Goal: Find contact information: Find contact information

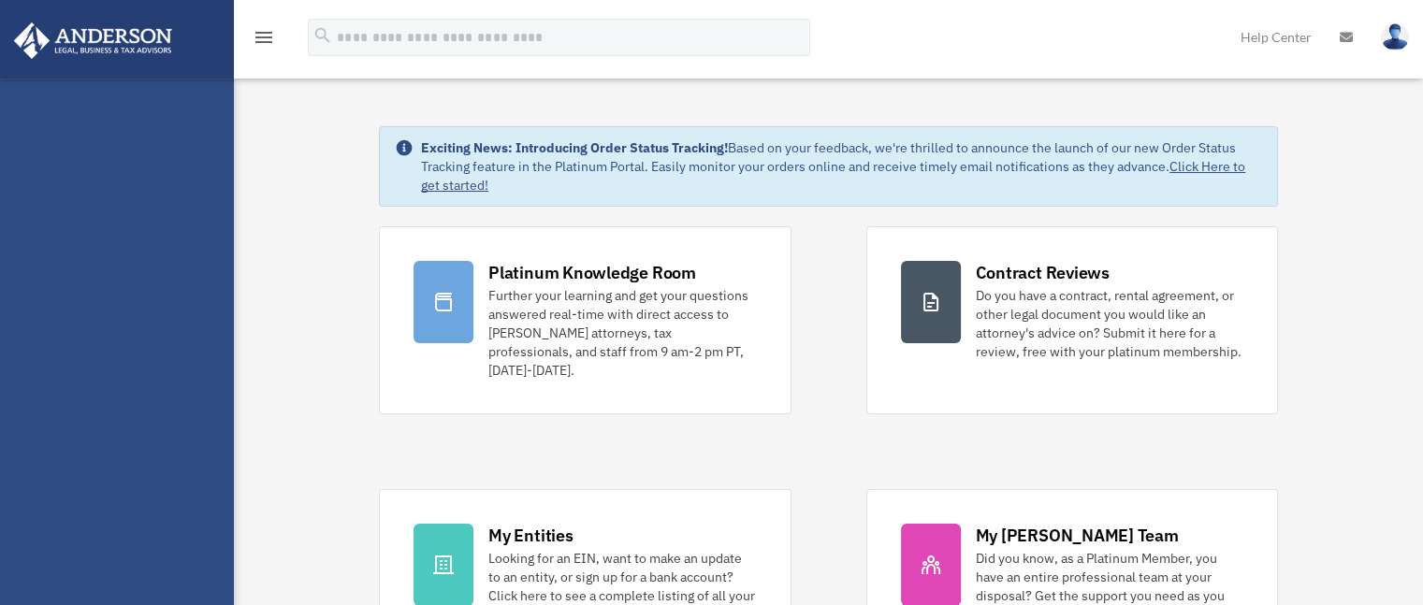
click at [840, 390] on div "Platinum Knowledge Room Further your learning and get your questions answered r…" at bounding box center [828, 461] width 899 height 470
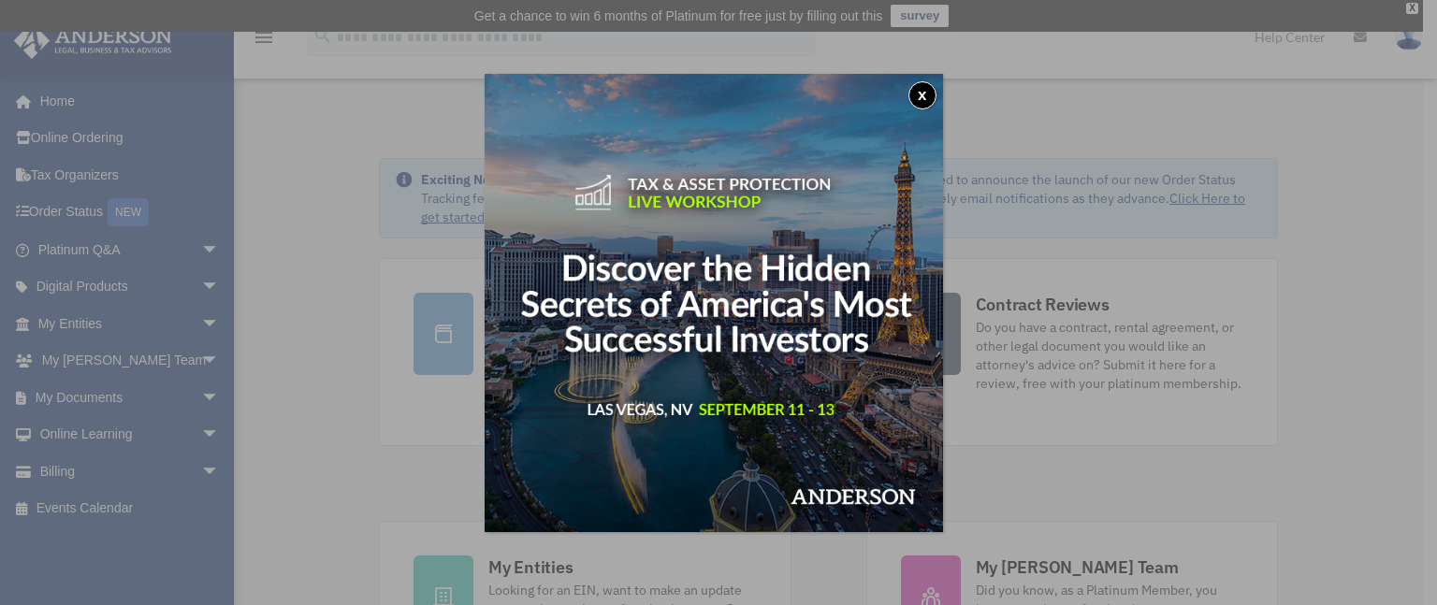
click at [926, 94] on button "x" at bounding box center [922, 95] width 28 height 28
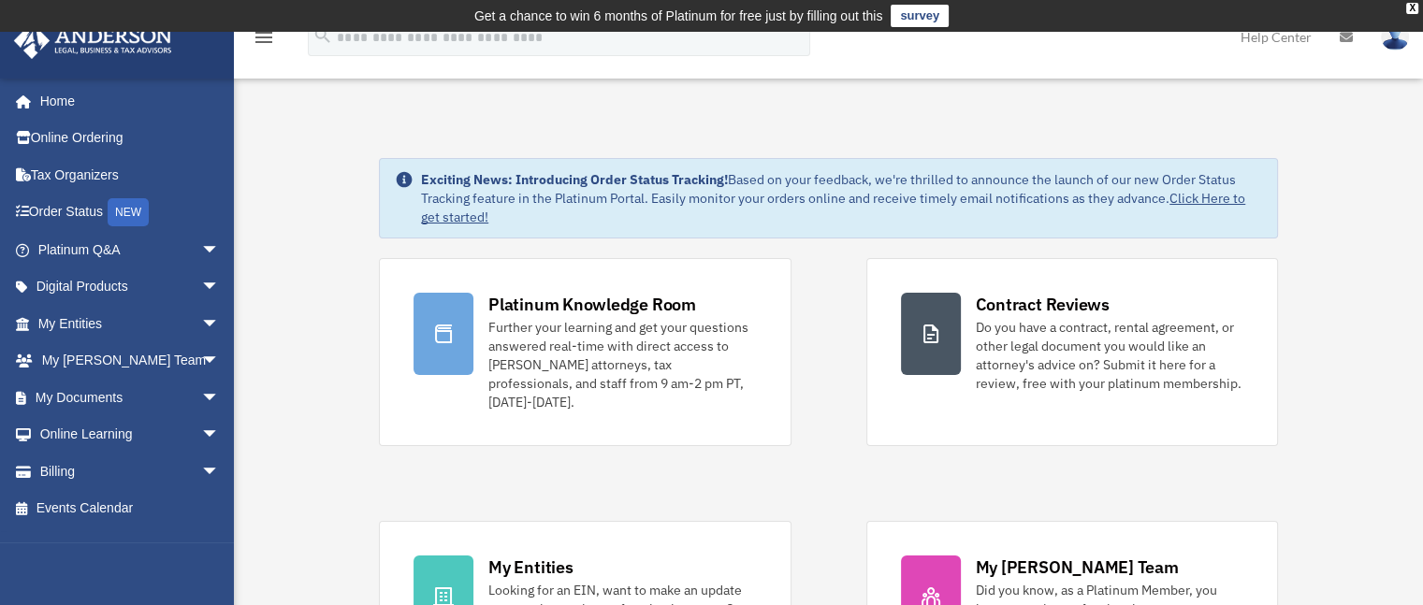
click at [1399, 36] on img at bounding box center [1395, 36] width 28 height 27
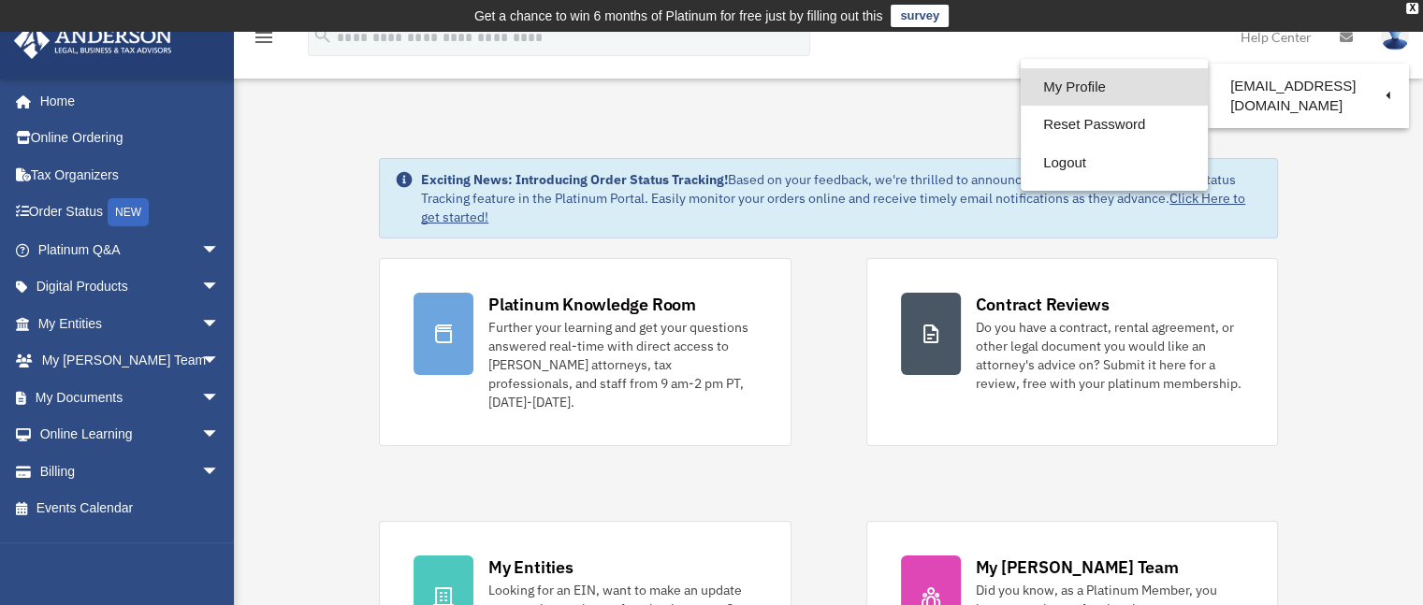
click at [1117, 86] on link "My Profile" at bounding box center [1113, 87] width 187 height 38
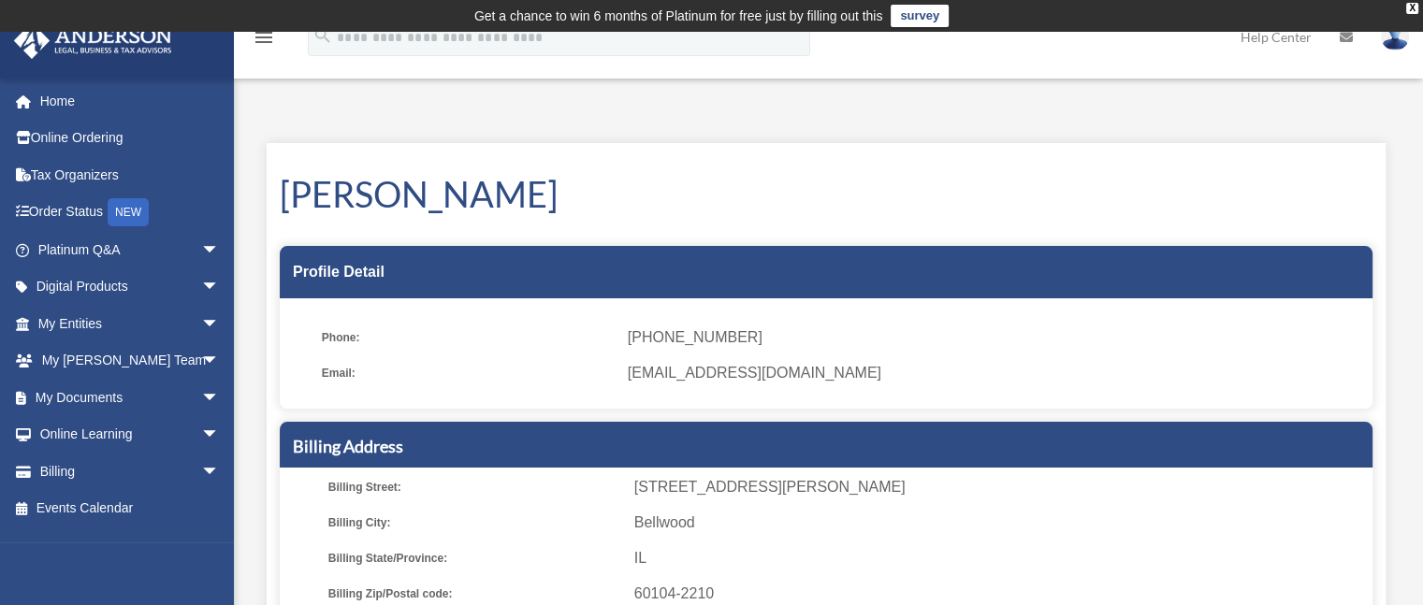
click at [1399, 41] on img at bounding box center [1395, 36] width 28 height 27
click at [1418, 134] on div "My Profile date_range Published on Last updated June 7, 2024 March 19, 2020 by …" at bounding box center [828, 541] width 1189 height 861
click at [1409, 4] on div "X" at bounding box center [1412, 8] width 12 height 11
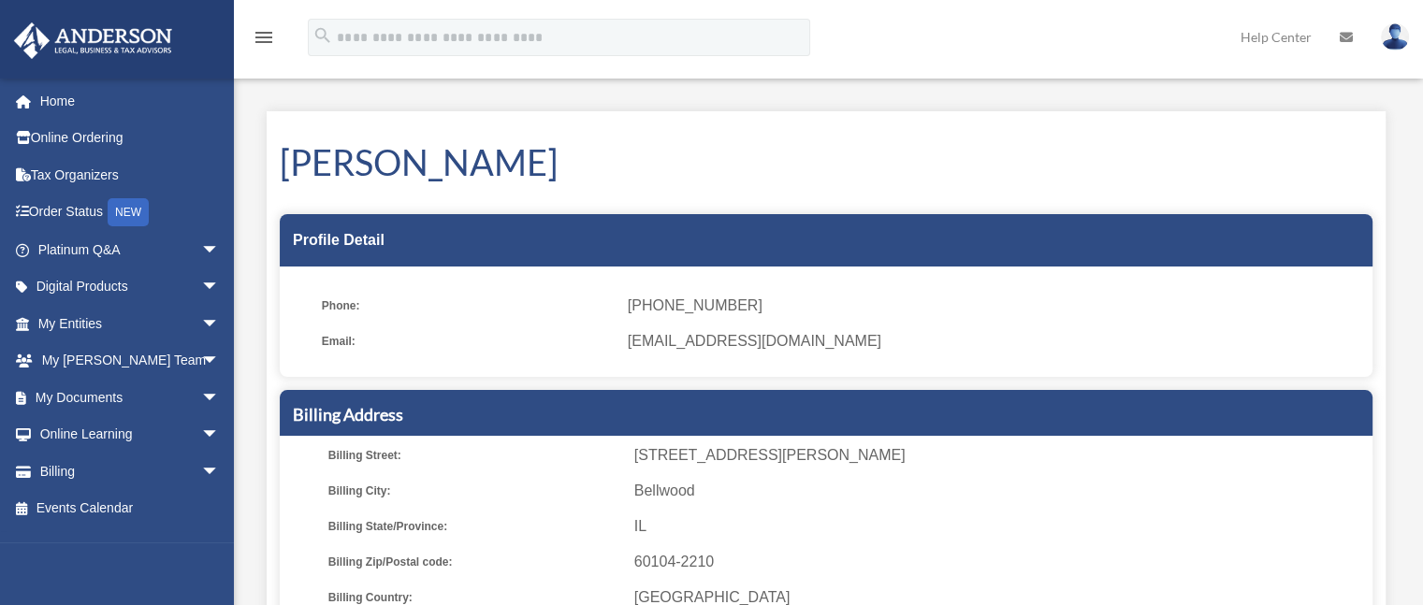
click at [1396, 36] on img at bounding box center [1395, 36] width 28 height 27
click at [1145, 64] on div "menu search Site Menu add mfmi316@gmail.com My Profile Reset Password Logout He…" at bounding box center [711, 46] width 1395 height 64
click at [265, 36] on icon "menu" at bounding box center [264, 37] width 22 height 22
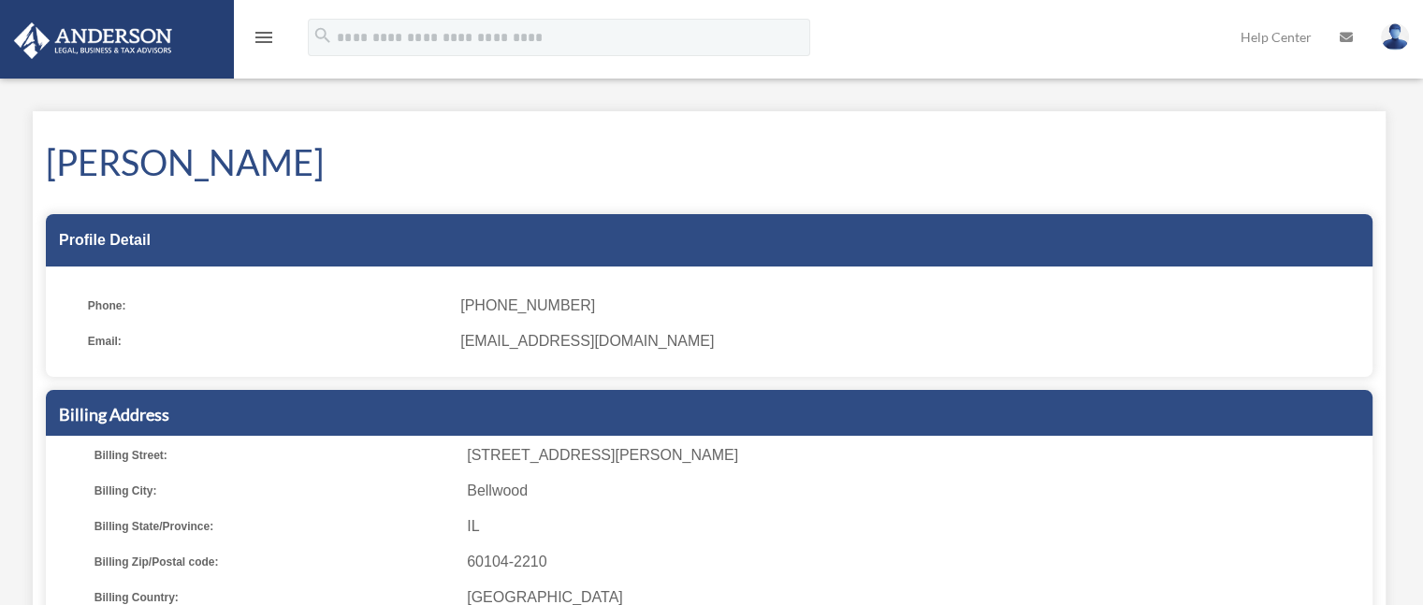
click at [265, 36] on icon "menu" at bounding box center [264, 37] width 22 height 22
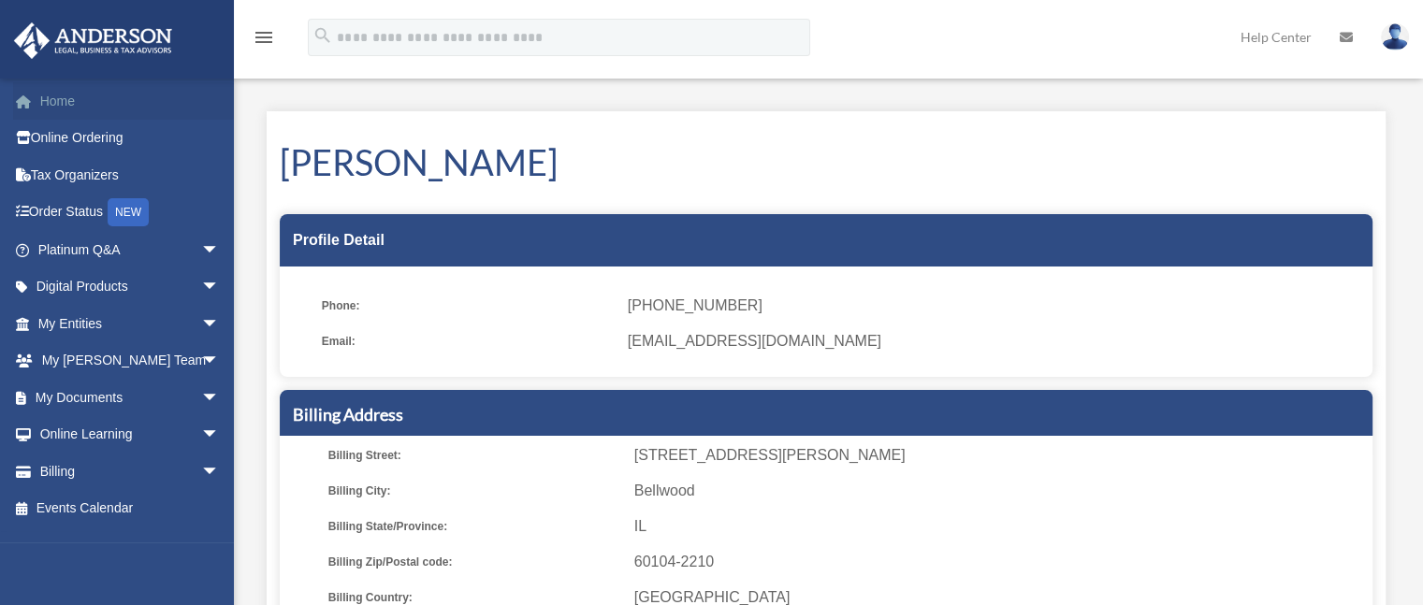
click at [109, 101] on link "Home" at bounding box center [130, 100] width 235 height 37
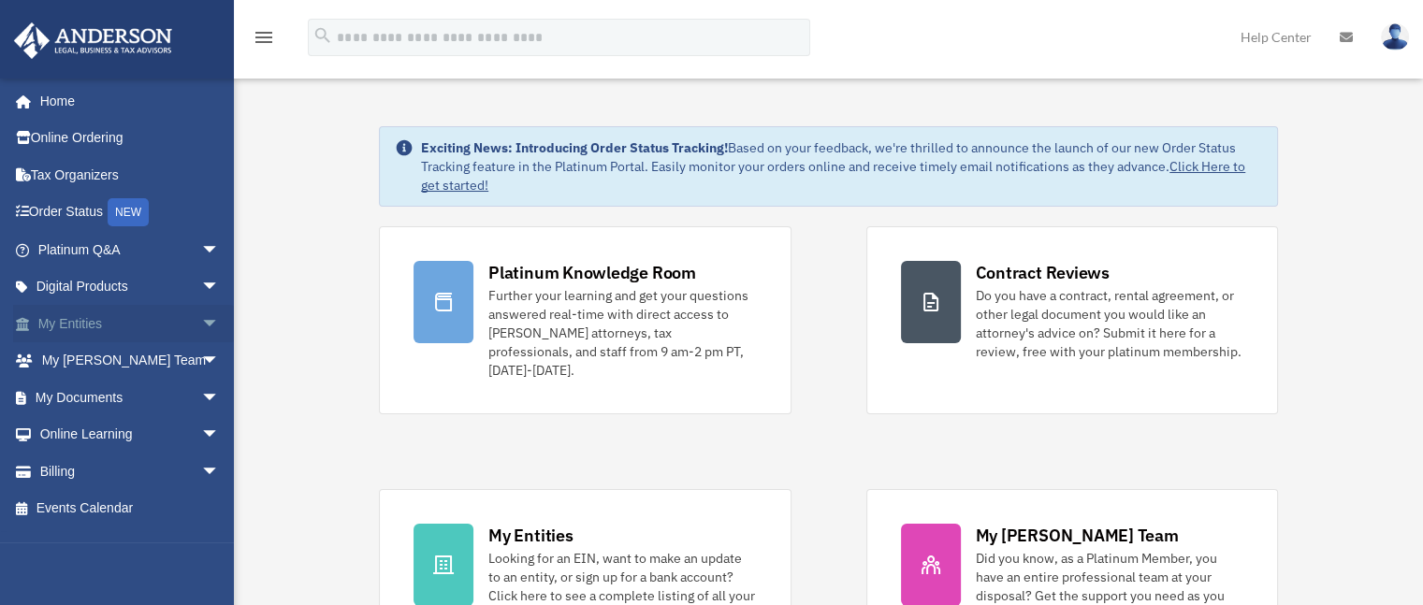
click at [201, 325] on span "arrow_drop_down" at bounding box center [219, 324] width 37 height 38
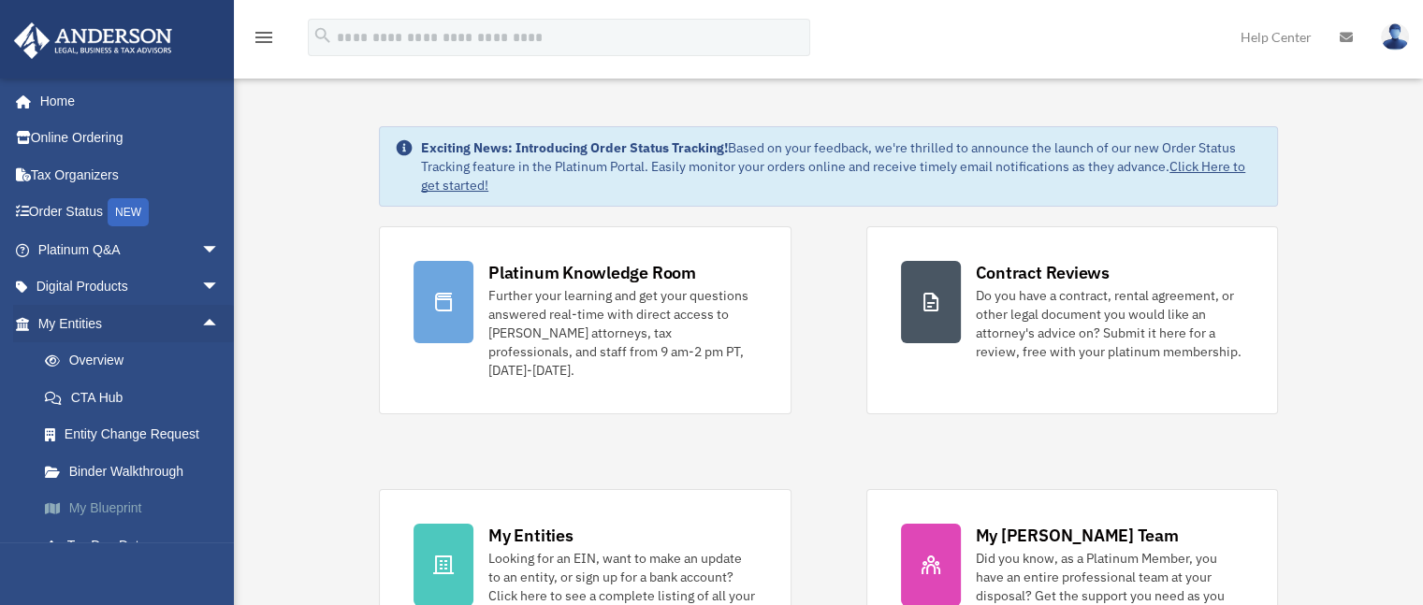
click at [150, 498] on link "My Blueprint" at bounding box center [137, 508] width 222 height 37
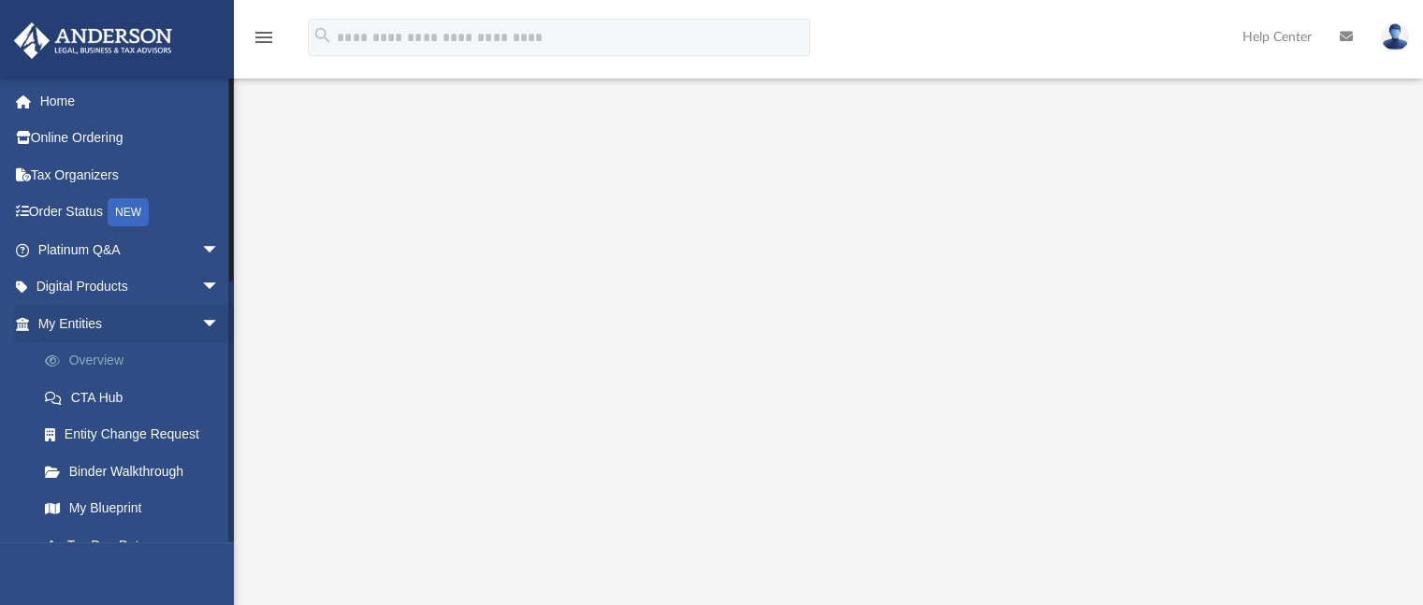
click at [146, 356] on link "Overview" at bounding box center [137, 360] width 222 height 37
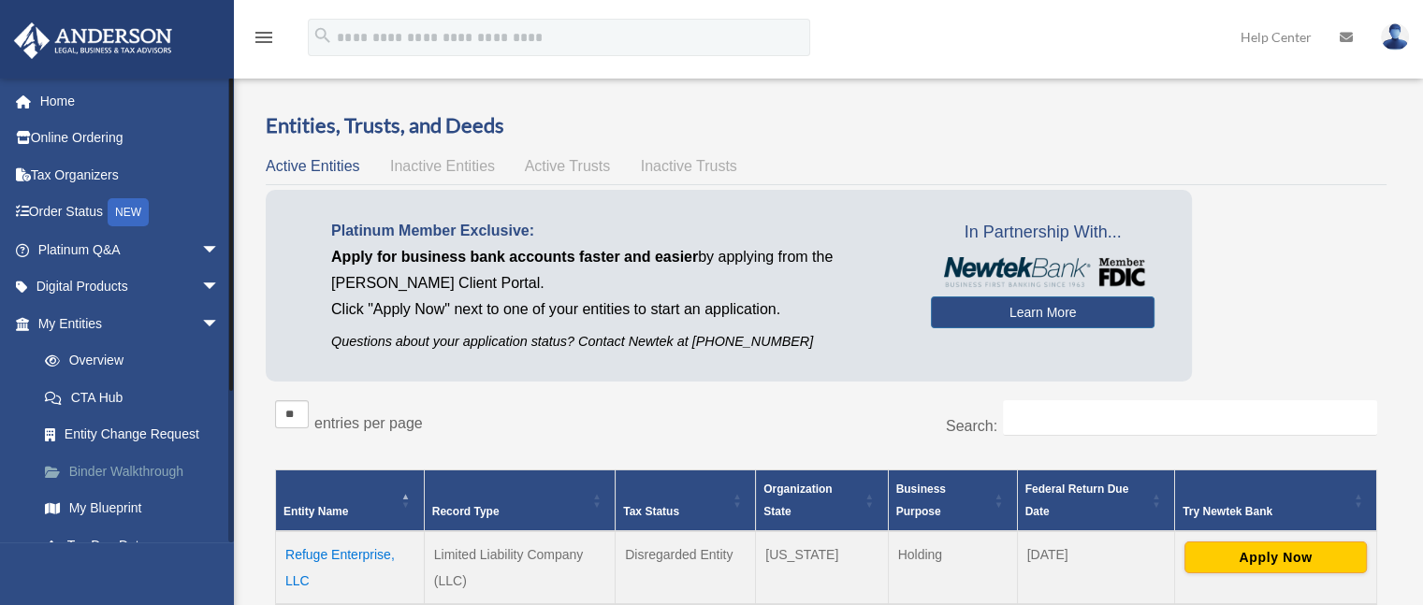
click at [138, 468] on link "Binder Walkthrough" at bounding box center [137, 471] width 222 height 37
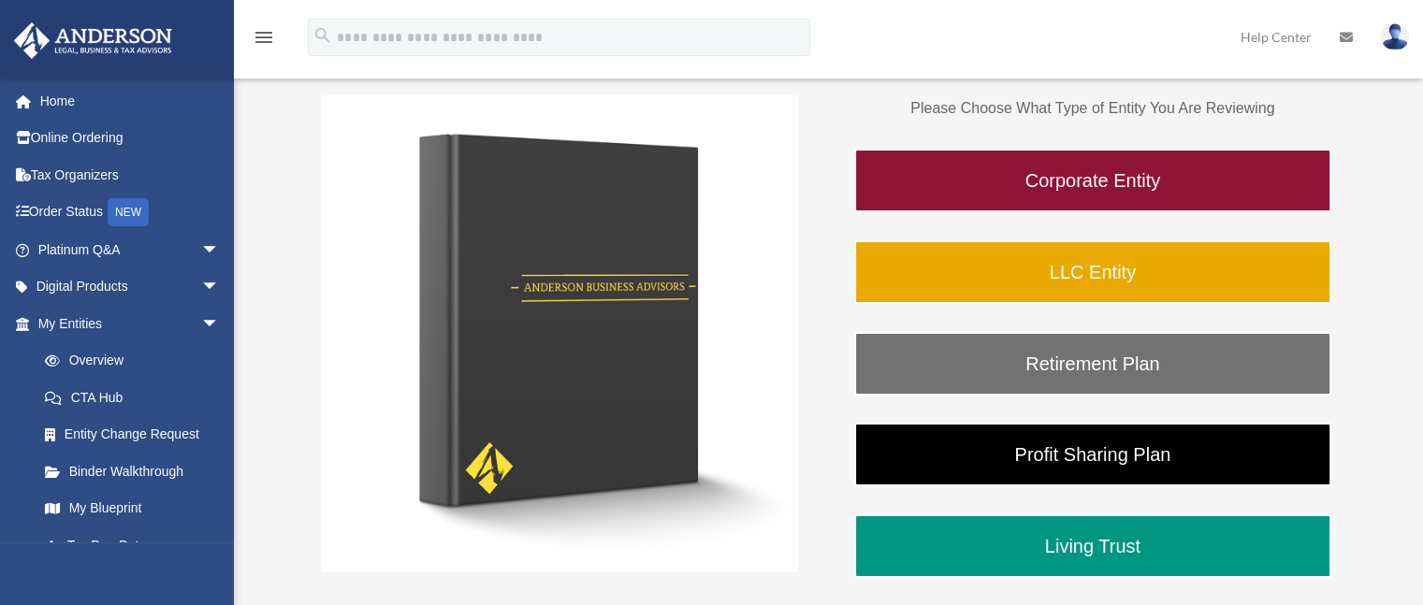
scroll to position [284, 0]
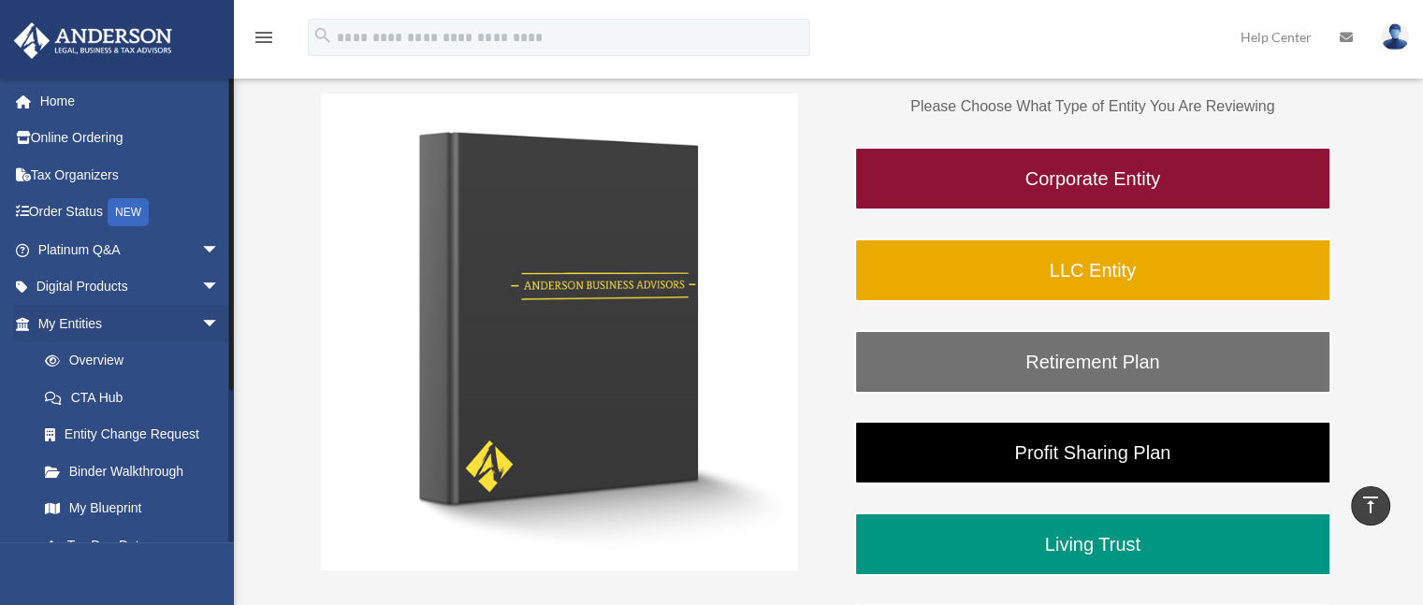
click at [225, 454] on li "Binder Walkthrough" at bounding box center [130, 471] width 235 height 37
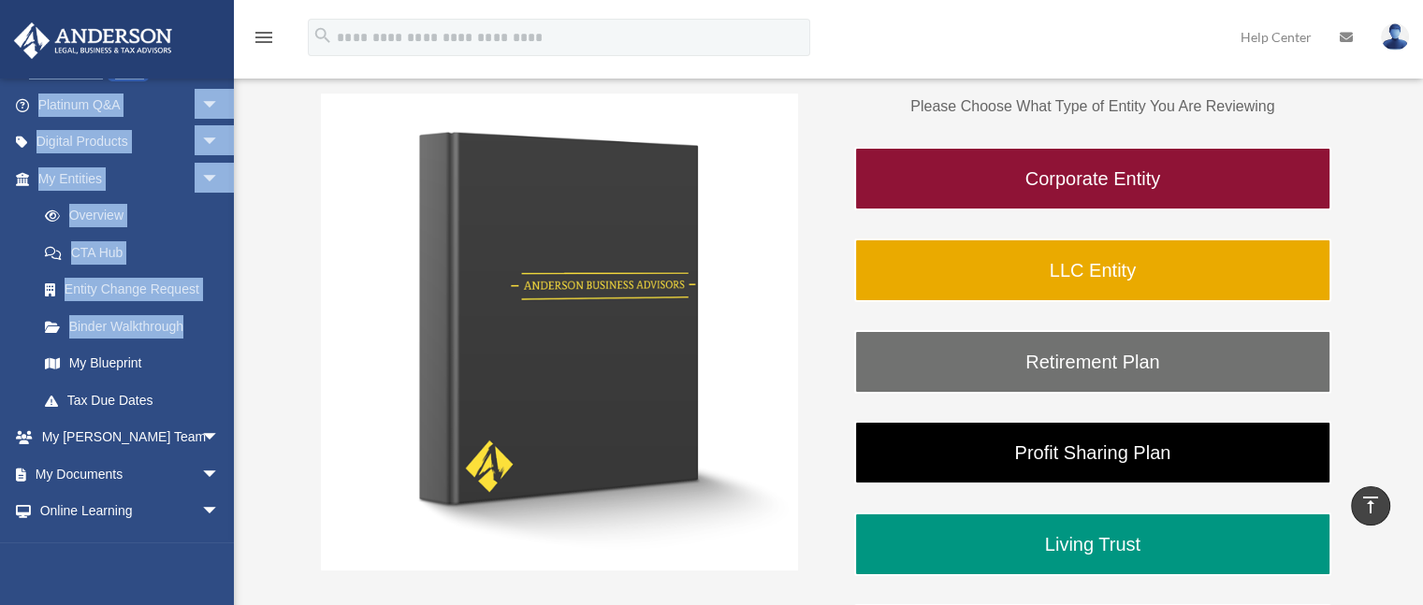
scroll to position [210, 0]
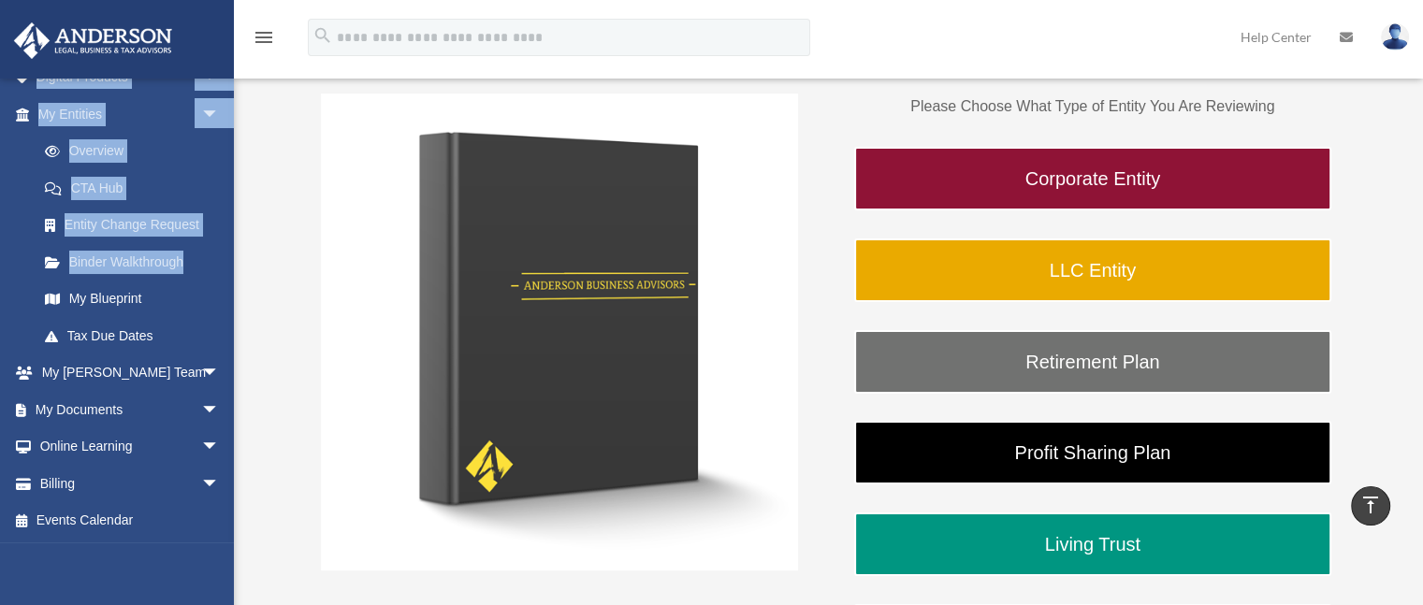
drag, startPoint x: 225, startPoint y: 454, endPoint x: 230, endPoint y: 551, distance: 97.4
click at [230, 551] on div "[EMAIL_ADDRESS][DOMAIN_NAME] Sign Out [EMAIL_ADDRESS][DOMAIN_NAME] Home Online …" at bounding box center [117, 380] width 234 height 605
click at [157, 369] on link "My Anderson Team arrow_drop_down" at bounding box center [130, 372] width 235 height 37
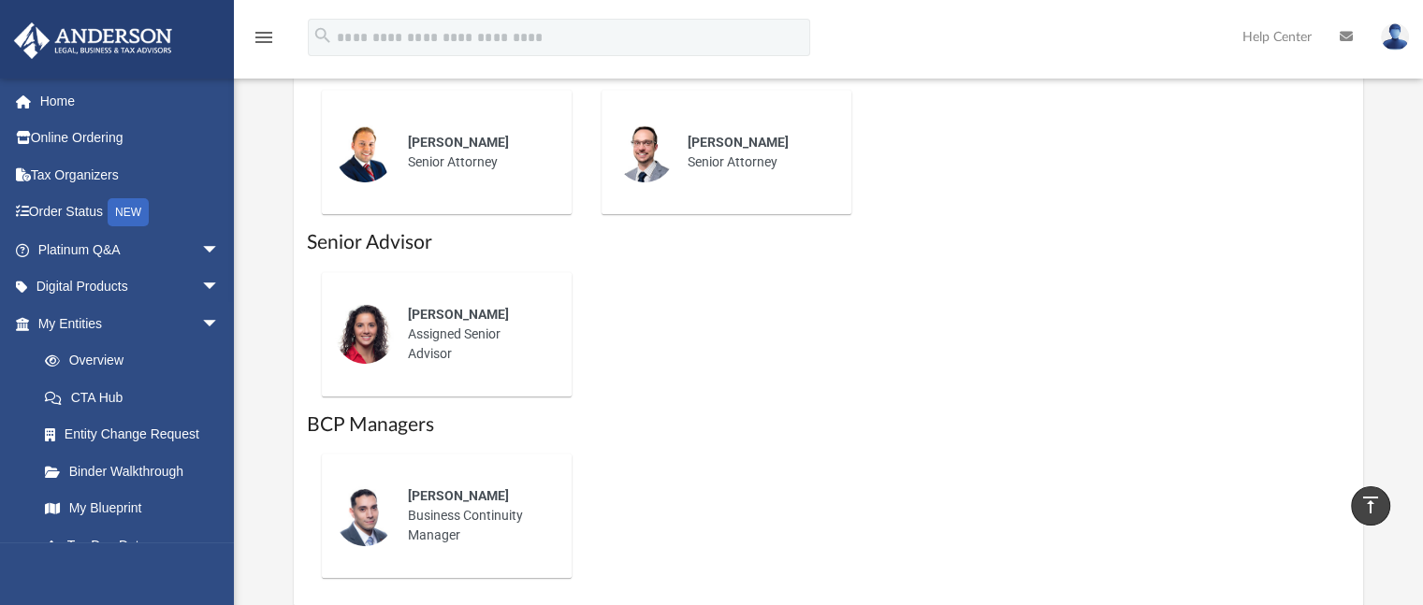
scroll to position [1172, 0]
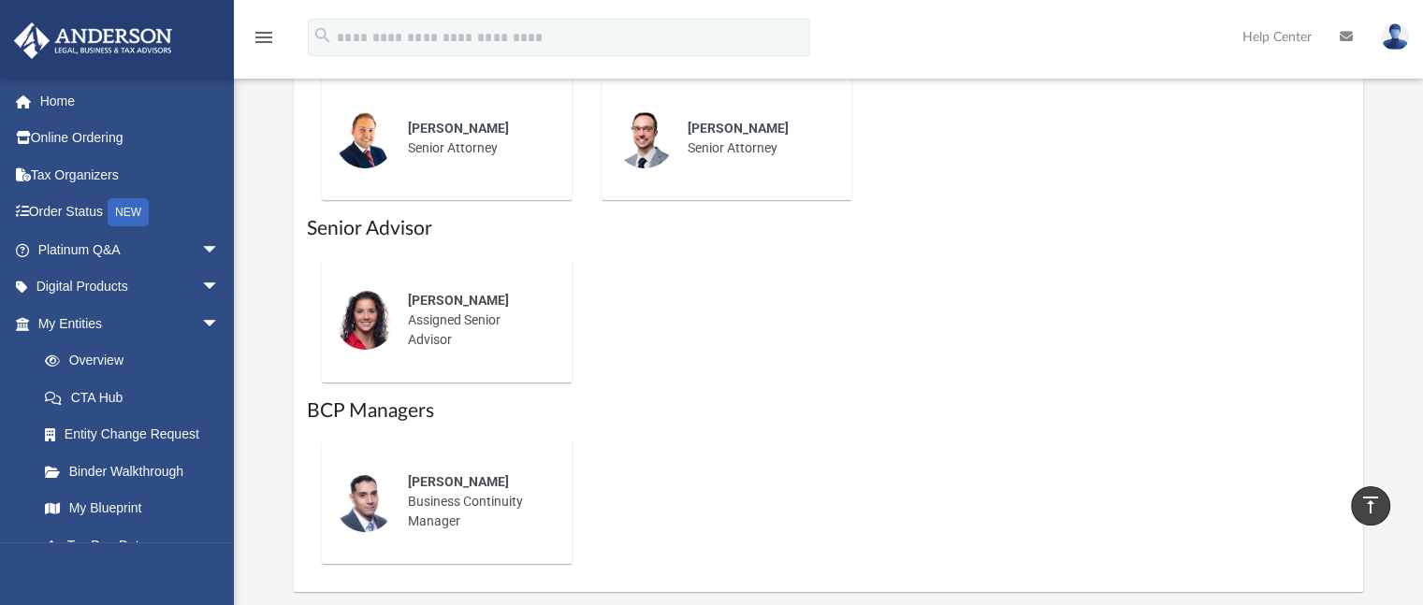
click at [352, 344] on img at bounding box center [365, 320] width 60 height 60
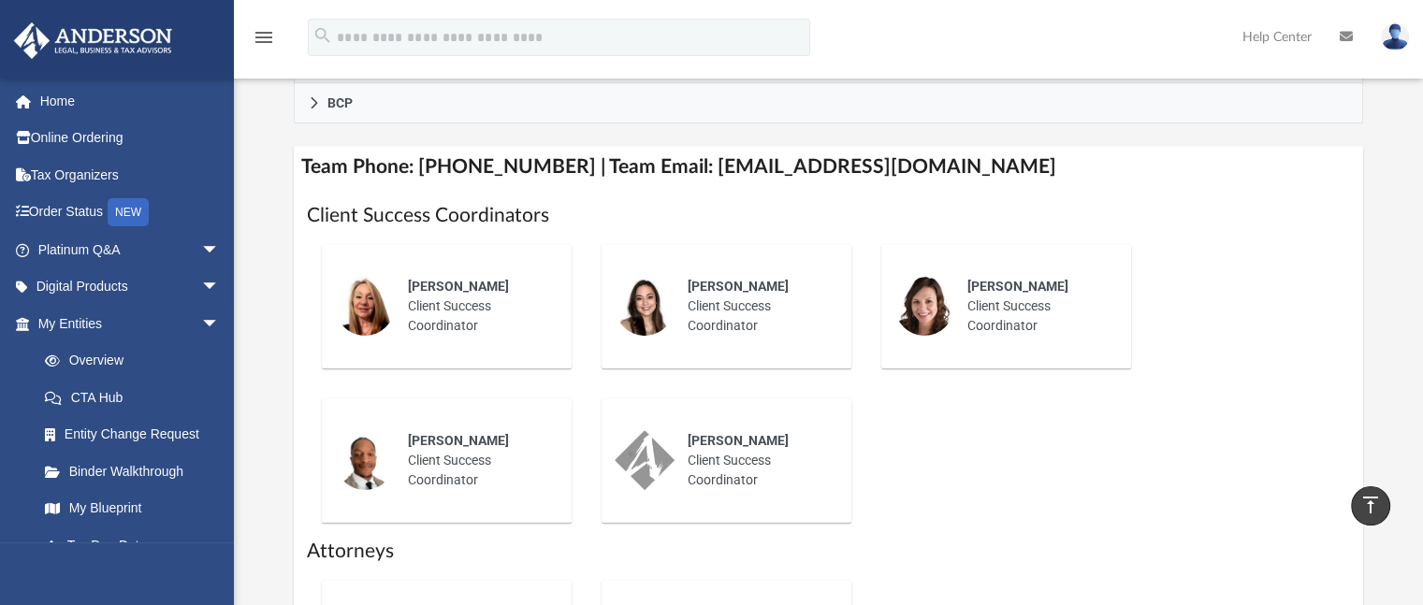
scroll to position [595, 0]
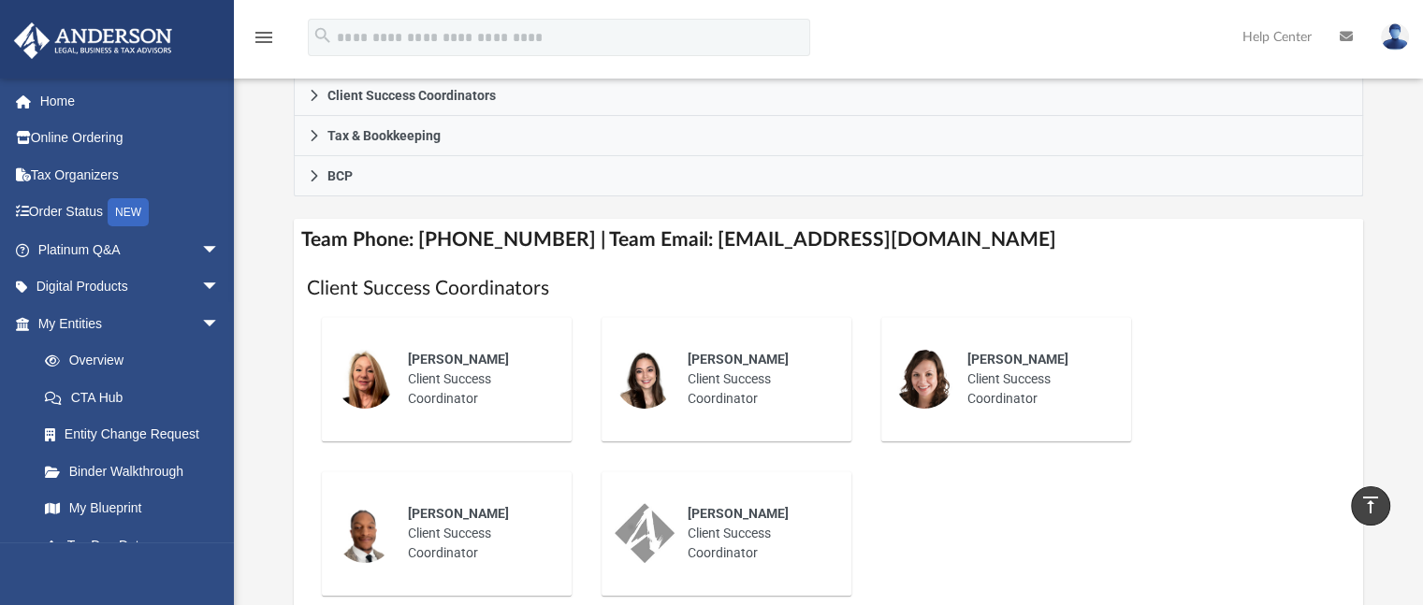
click at [373, 404] on img at bounding box center [365, 379] width 60 height 60
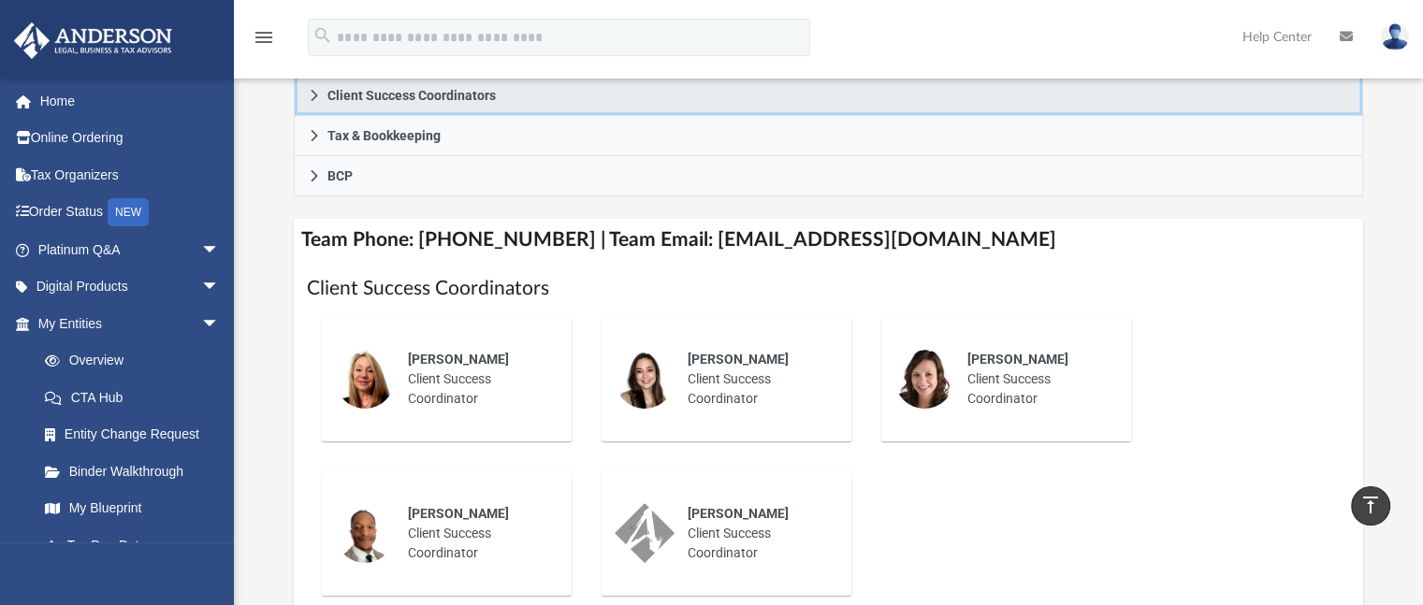
click at [502, 93] on link "Client Success Coordinators" at bounding box center [829, 96] width 1070 height 40
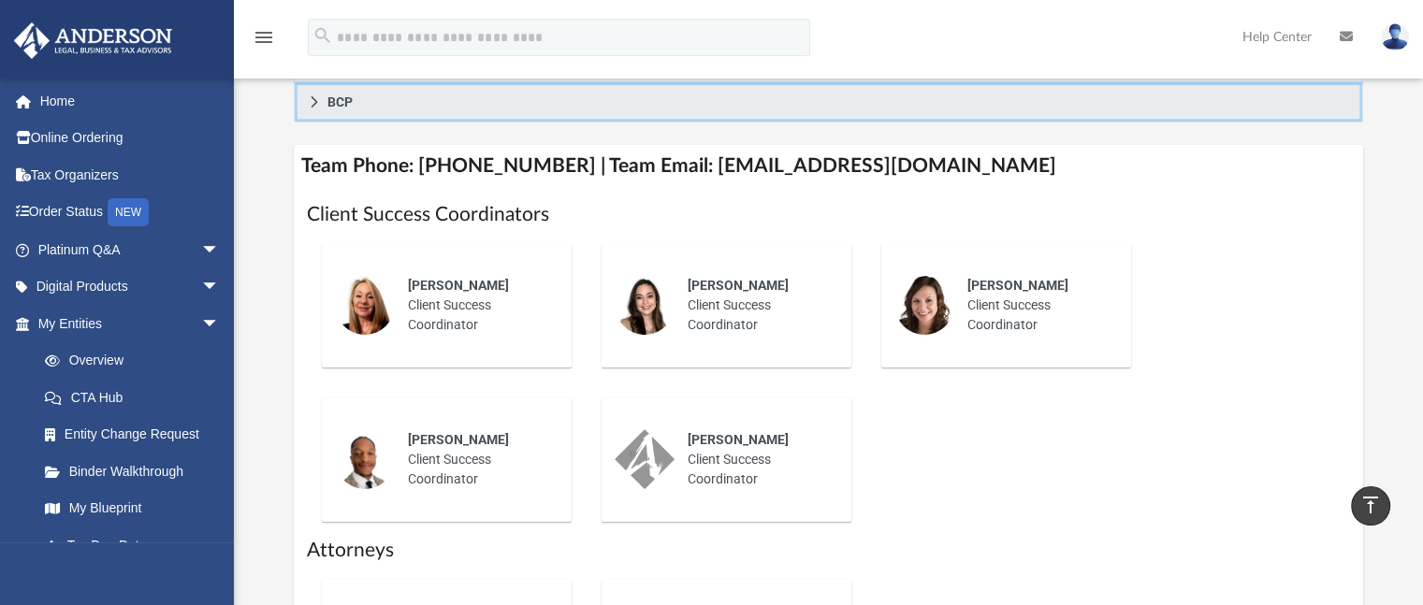
click at [486, 103] on link "BCP" at bounding box center [829, 102] width 1070 height 40
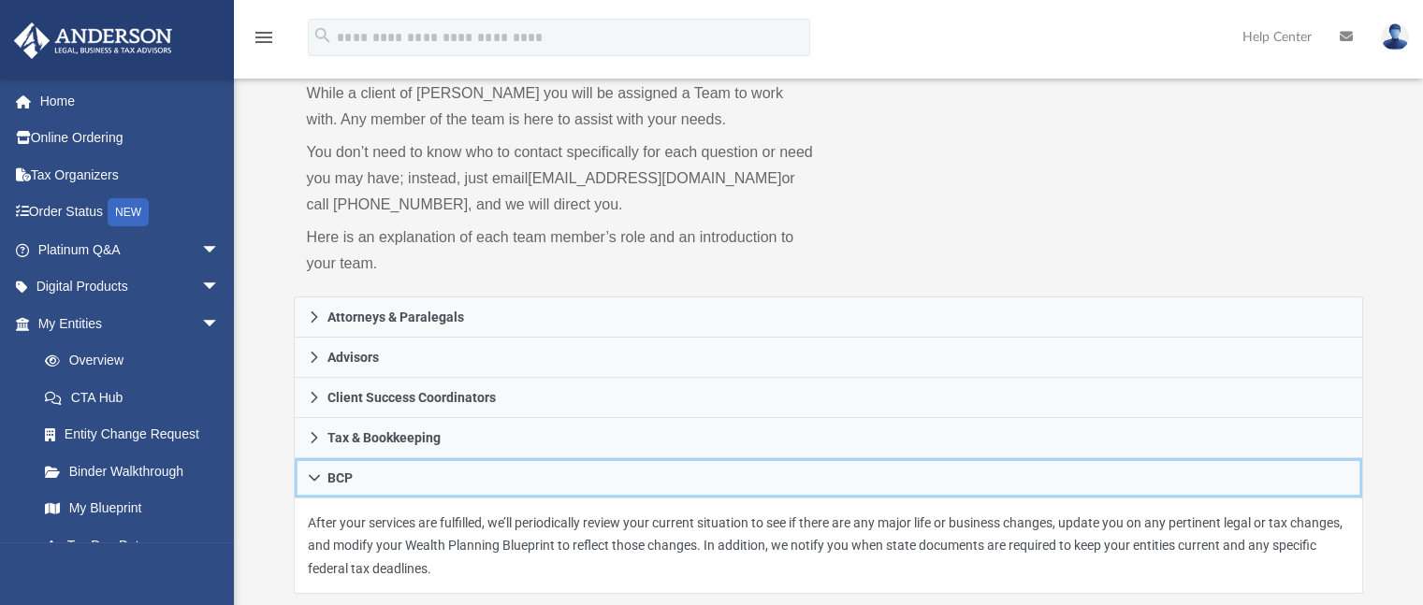
scroll to position [0, 0]
